Goal: Task Accomplishment & Management: Use online tool/utility

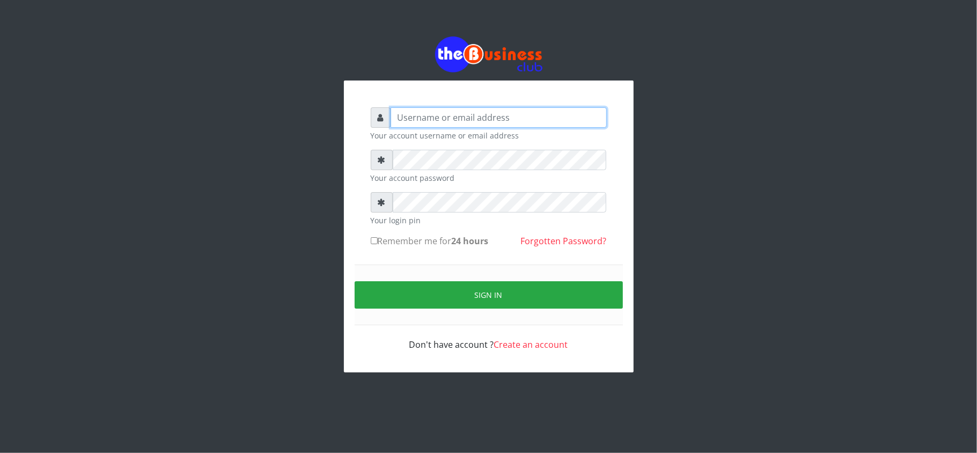
click at [472, 124] on input "text" at bounding box center [498, 117] width 216 height 20
type input "kennyclassy"
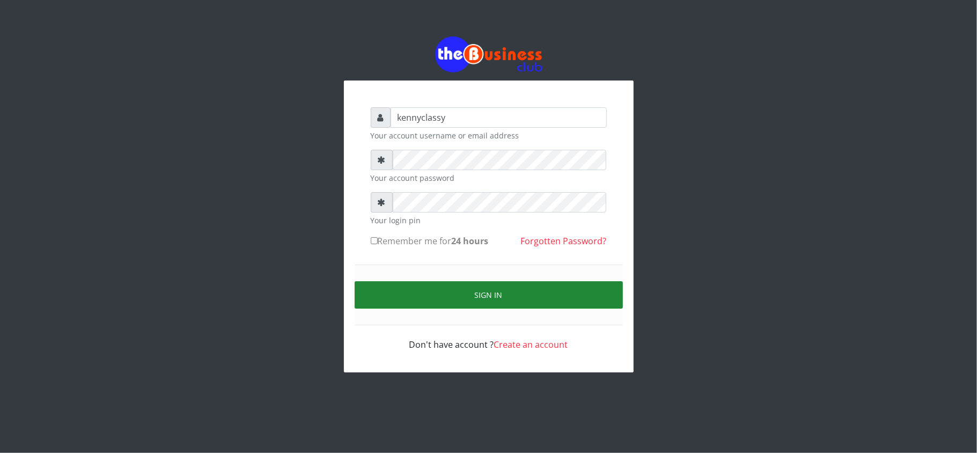
click at [440, 298] on button "Sign in" at bounding box center [488, 294] width 268 height 27
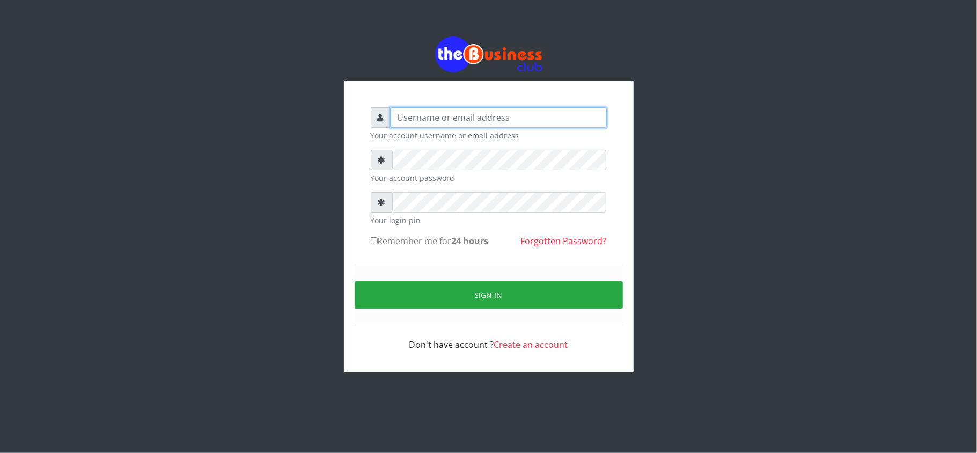
click at [403, 123] on input "text" at bounding box center [498, 117] width 216 height 20
type input "kennyclassy"
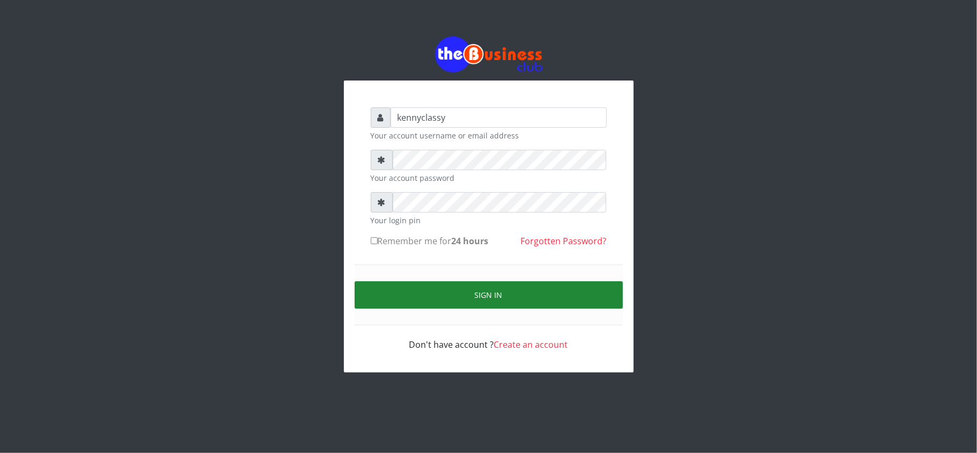
click at [476, 290] on button "Sign in" at bounding box center [488, 294] width 268 height 27
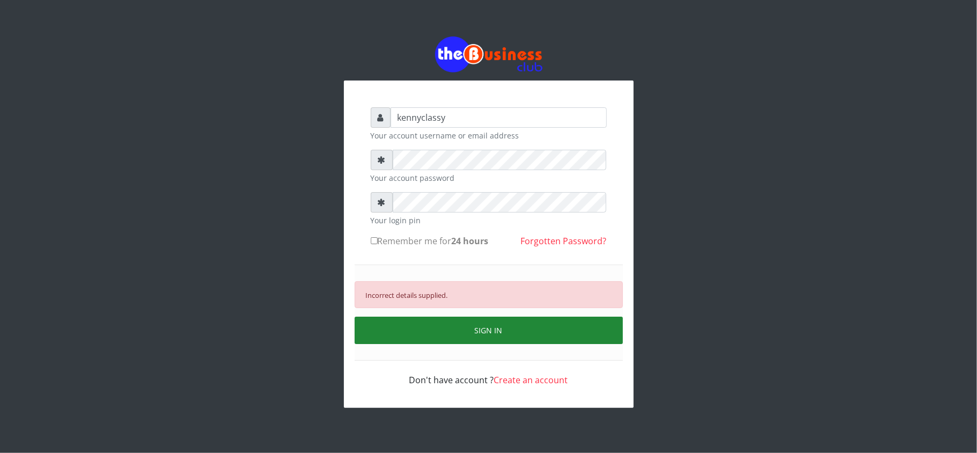
click at [455, 336] on button "SIGN IN" at bounding box center [488, 329] width 268 height 27
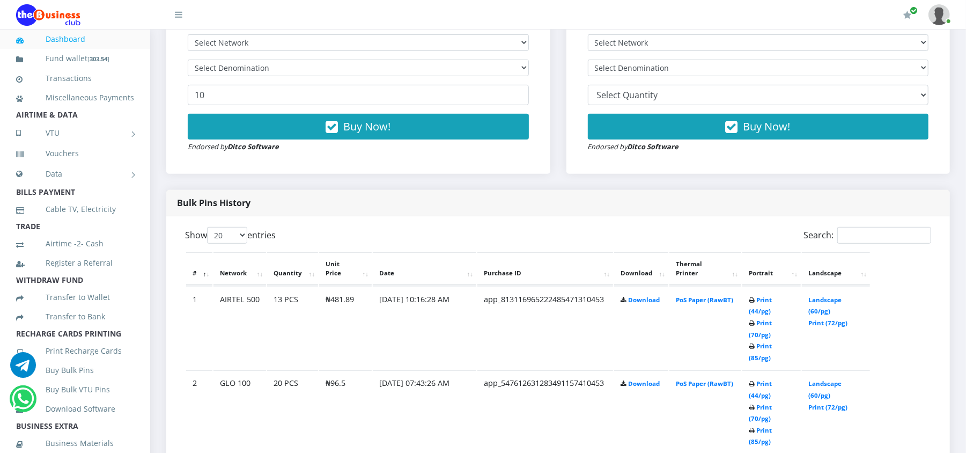
scroll to position [429, 0]
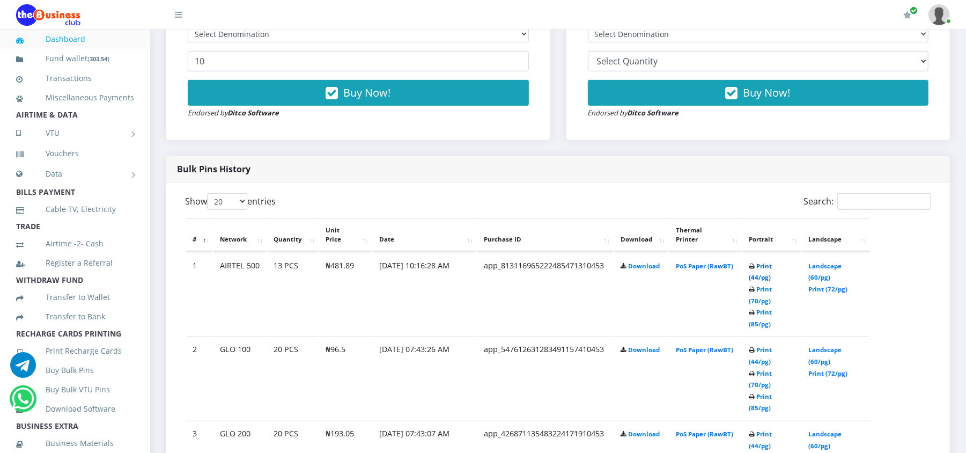
click at [772, 264] on link "Print (44/pg)" at bounding box center [760, 272] width 23 height 20
